Goal: Task Accomplishment & Management: Use online tool/utility

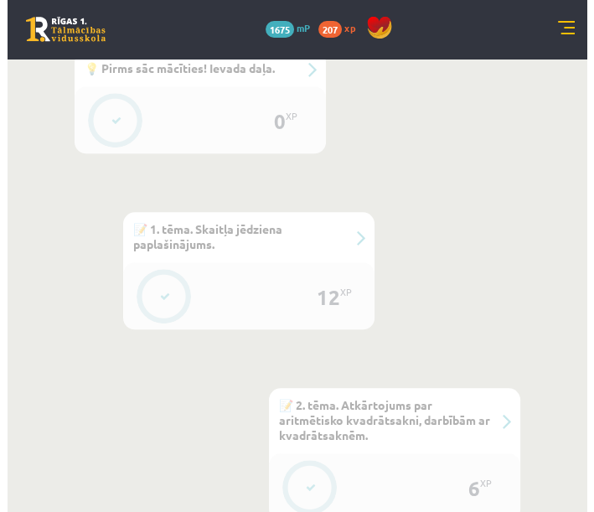
scroll to position [663, 0]
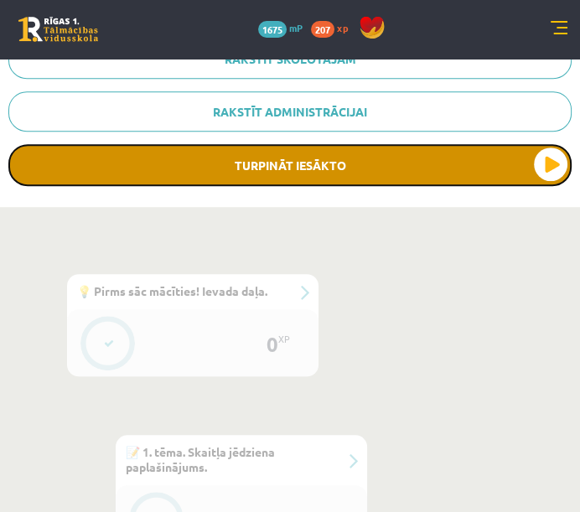
click at [558, 166] on button "Turpināt iesākto" at bounding box center [289, 165] width 563 height 42
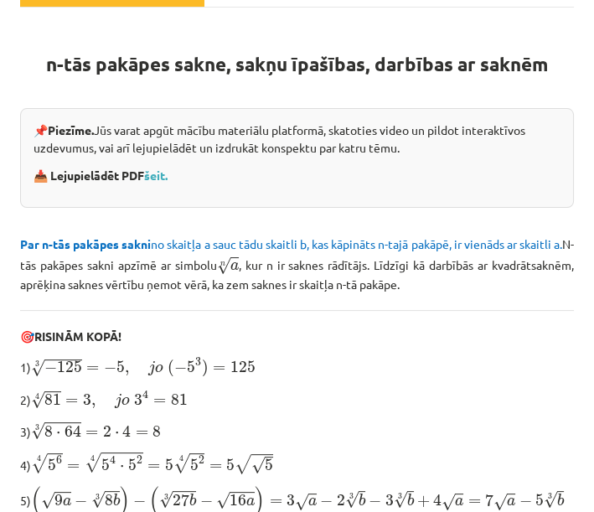
scroll to position [188, 0]
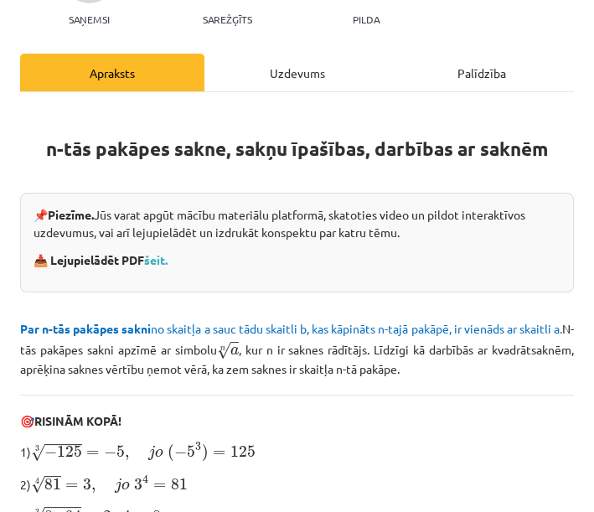
click at [307, 68] on div "Uzdevums" at bounding box center [297, 73] width 184 height 38
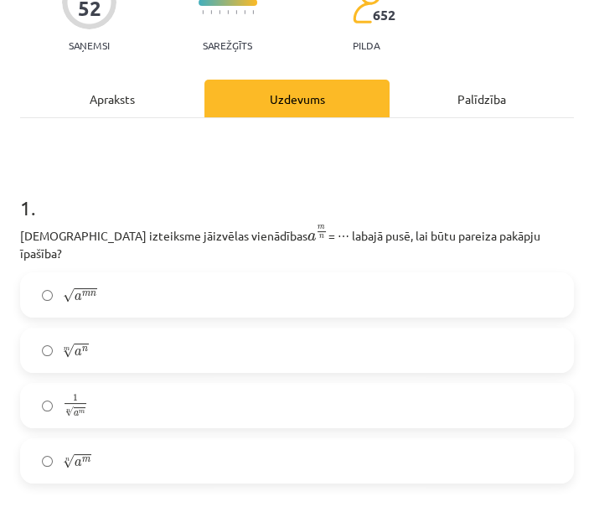
scroll to position [161, 0]
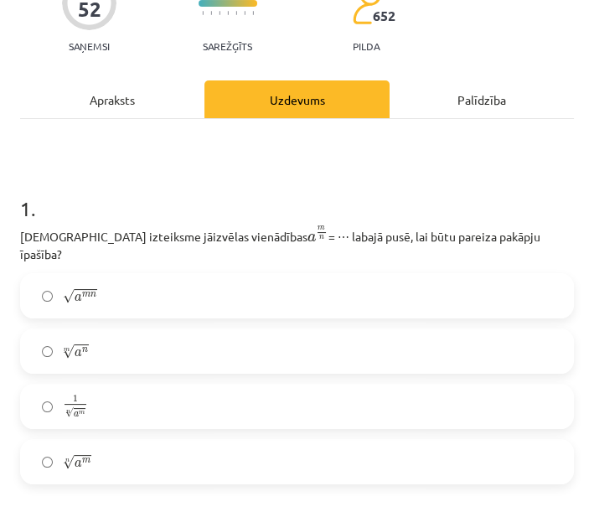
click at [88, 459] on span "m" at bounding box center [86, 461] width 8 height 5
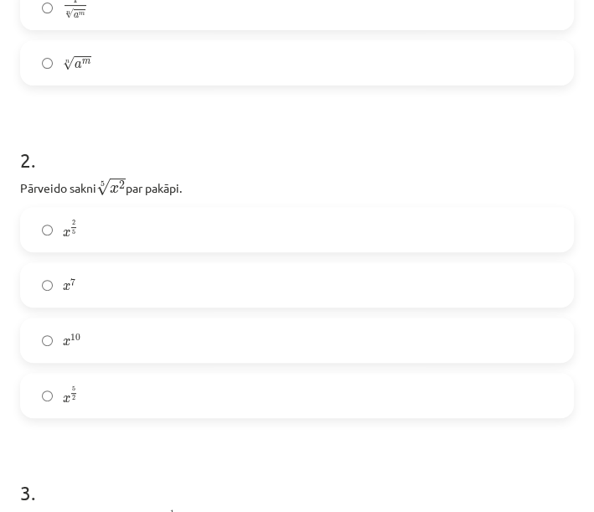
scroll to position [563, 0]
click at [396, 216] on label "x 2 5 x 2 5" at bounding box center [297, 226] width 551 height 42
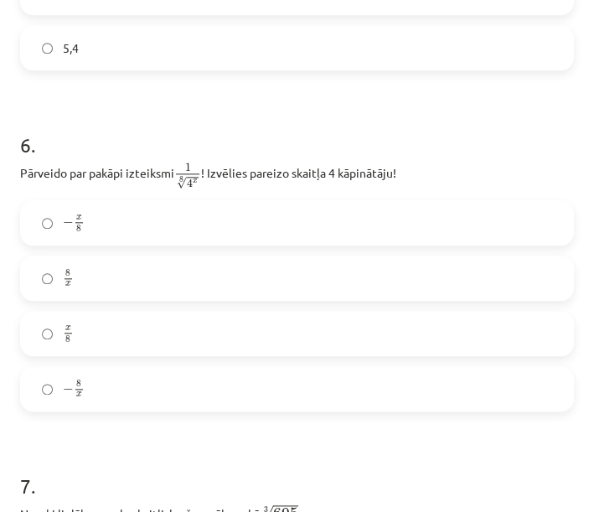
scroll to position [1646, 0]
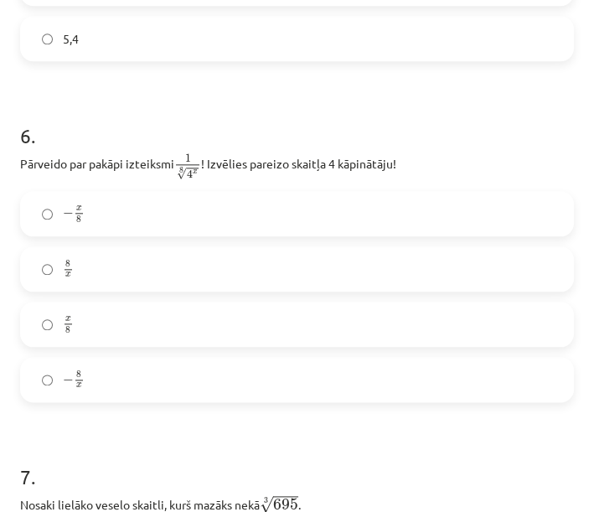
click at [314, 259] on label "8 x 8 x" at bounding box center [297, 269] width 551 height 42
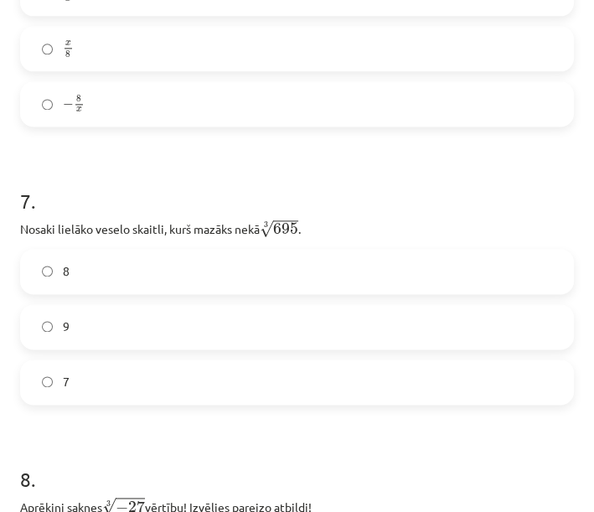
scroll to position [1988, 0]
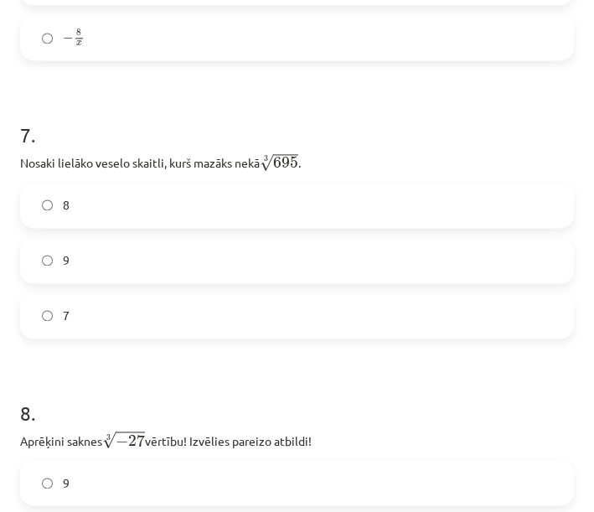
click at [386, 240] on label "9" at bounding box center [297, 261] width 551 height 42
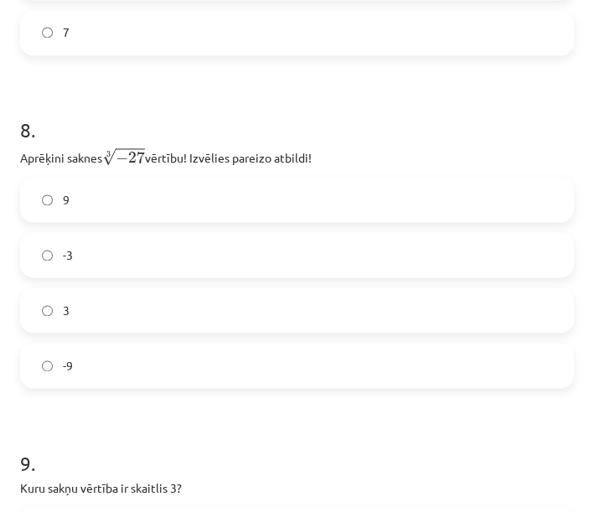
scroll to position [2280, 0]
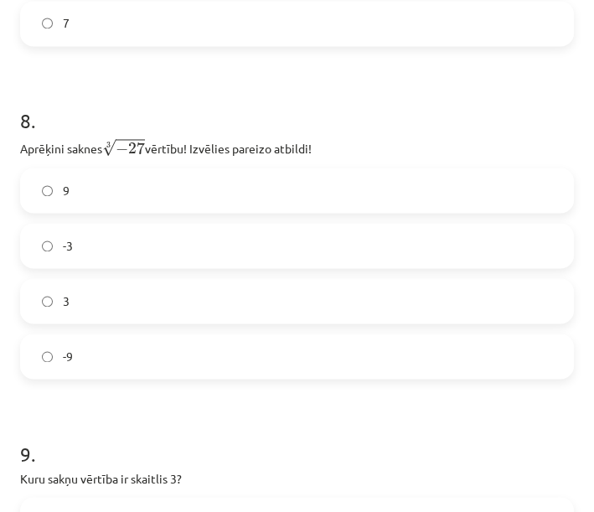
click at [360, 243] on label "-3" at bounding box center [297, 246] width 551 height 42
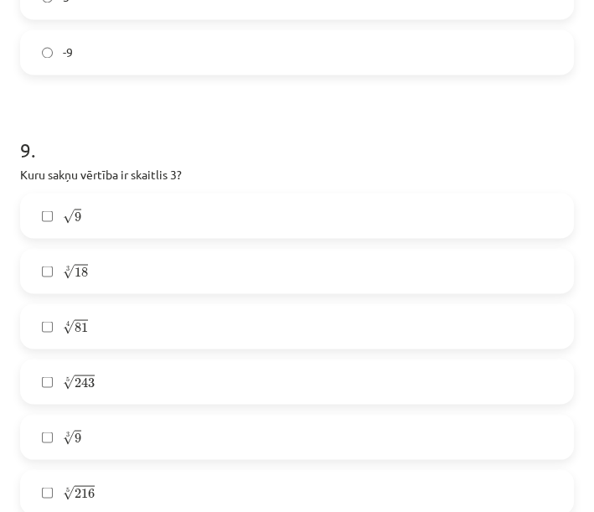
scroll to position [2606, 0]
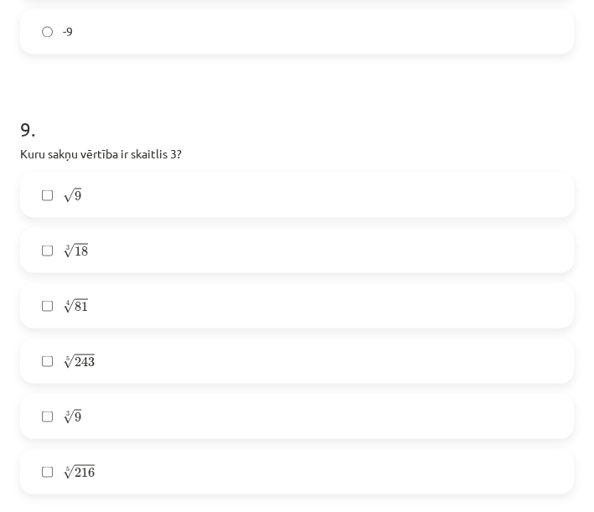
click at [346, 179] on label "√ 9 9" at bounding box center [297, 195] width 551 height 42
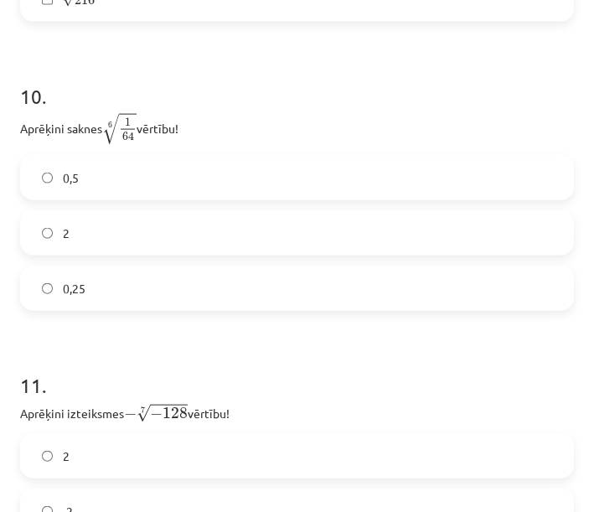
scroll to position [3078, 0]
click at [330, 157] on label "0,5" at bounding box center [297, 178] width 551 height 42
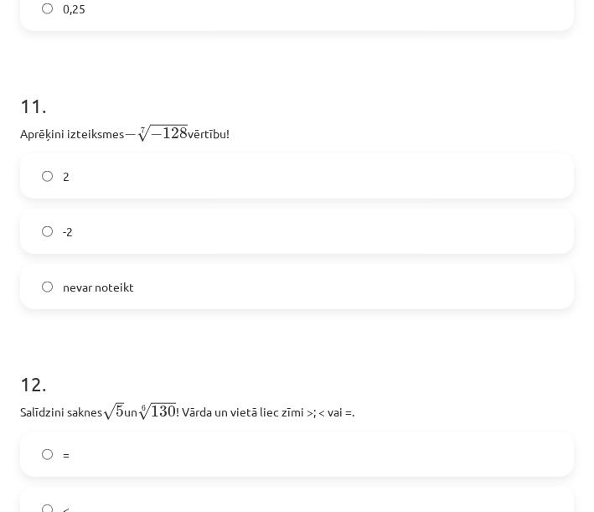
scroll to position [3357, 0]
click at [360, 164] on label "2" at bounding box center [297, 177] width 551 height 42
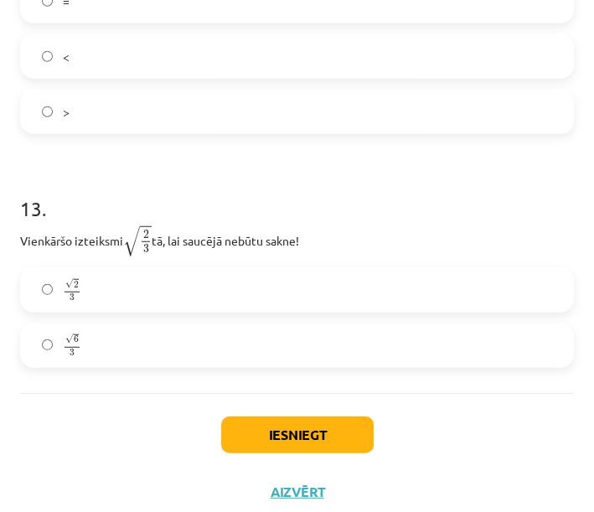
click at [312, 327] on label "√ 6 3 6 3" at bounding box center [297, 345] width 551 height 42
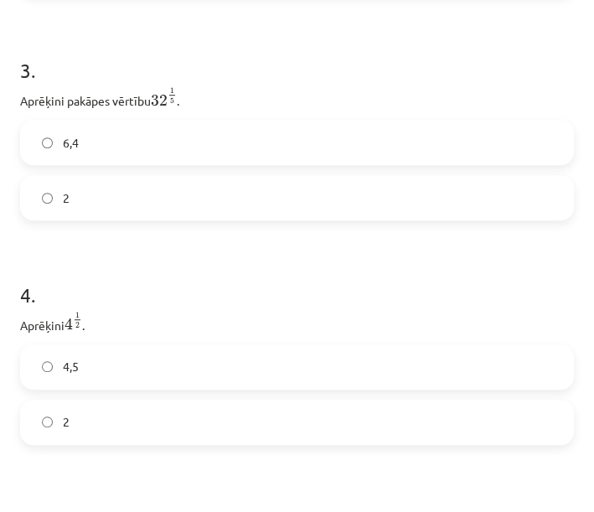
scroll to position [980, 0]
click at [363, 181] on label "2" at bounding box center [297, 200] width 551 height 42
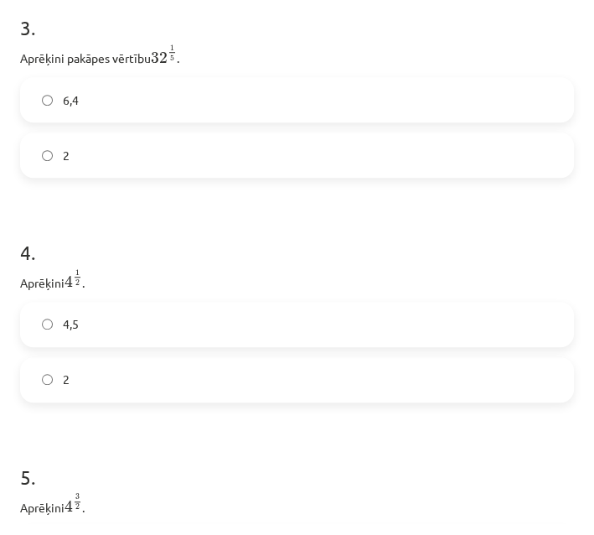
scroll to position [1039, 0]
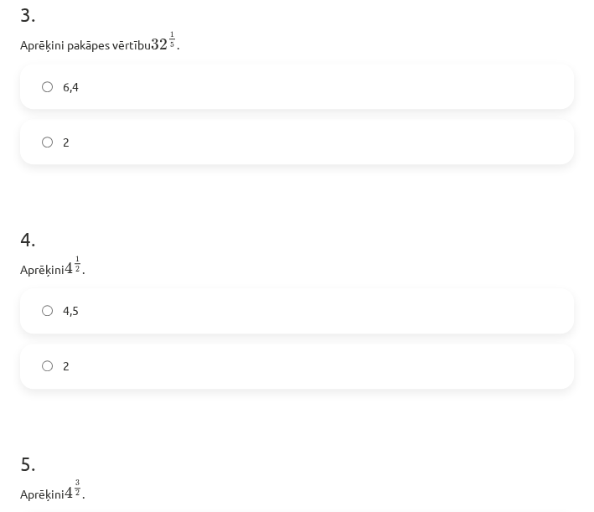
drag, startPoint x: 363, startPoint y: 181, endPoint x: 215, endPoint y: 332, distance: 211.0
click at [215, 345] on label "2" at bounding box center [297, 366] width 551 height 42
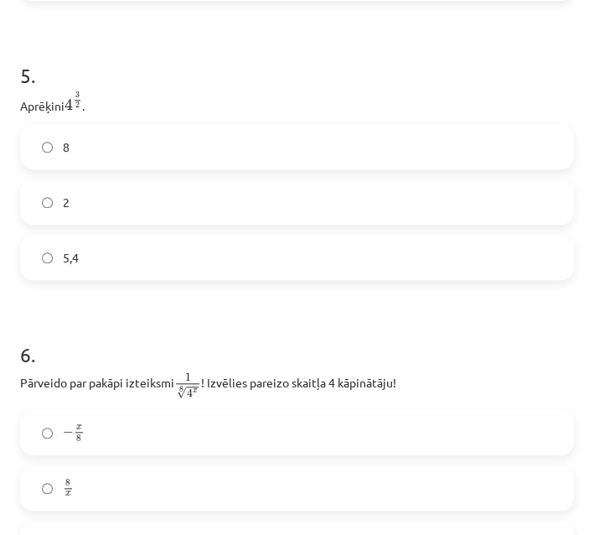
scroll to position [1434, 0]
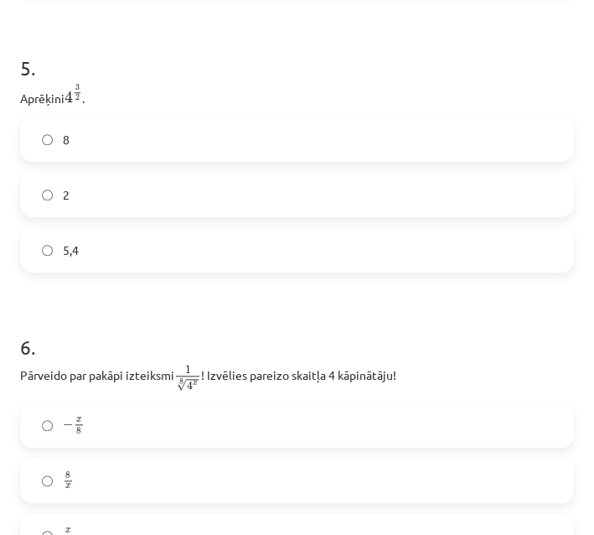
click at [441, 127] on label "8" at bounding box center [297, 139] width 551 height 42
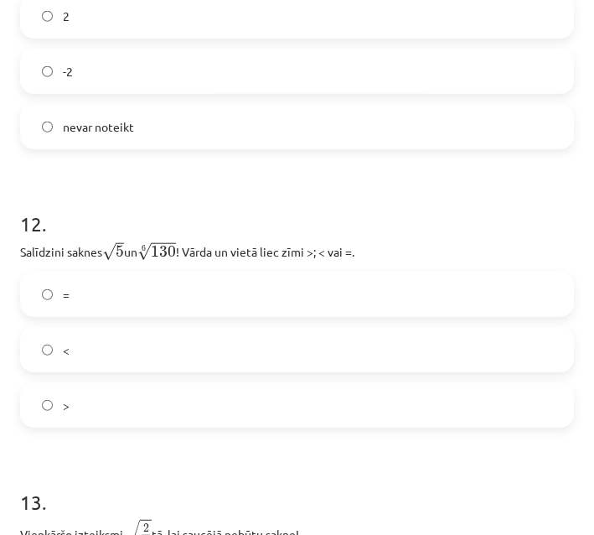
scroll to position [3518, 0]
click at [235, 333] on label "<" at bounding box center [297, 349] width 551 height 42
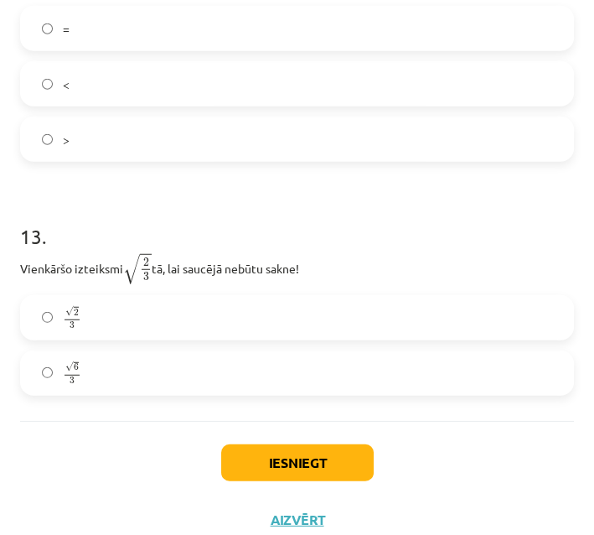
scroll to position [3791, 0]
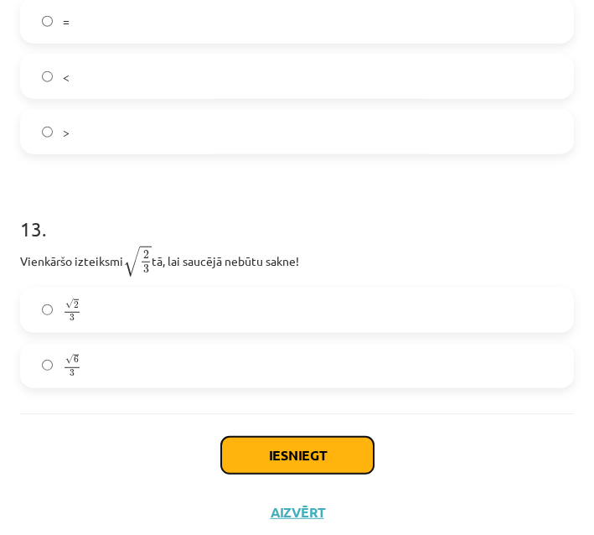
click at [325, 454] on button "Iesniegt" at bounding box center [297, 455] width 153 height 37
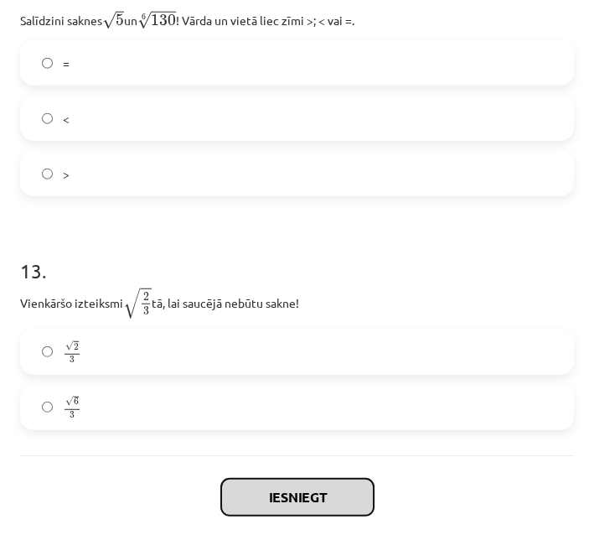
scroll to position [3748, 0]
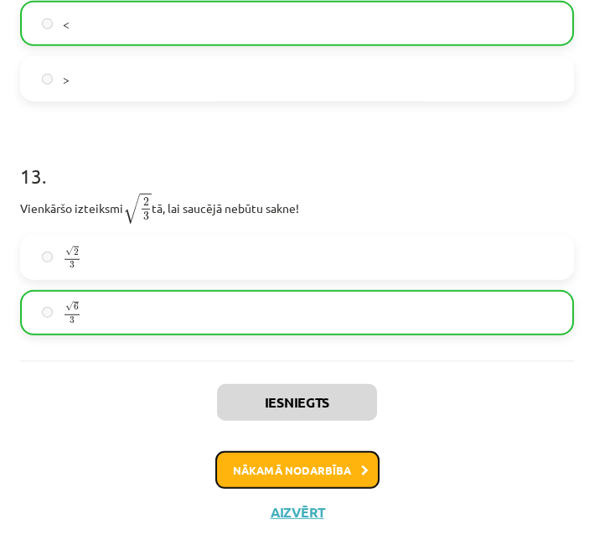
click at [340, 459] on button "Nākamā nodarbība" at bounding box center [297, 470] width 164 height 39
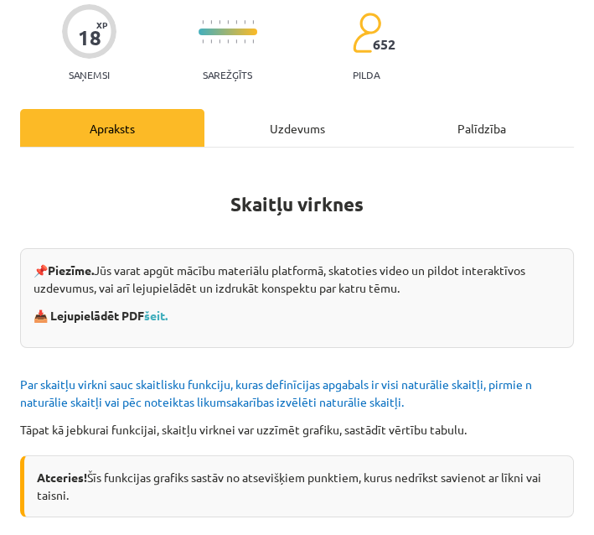
scroll to position [101, 0]
